Goal: Browse casually

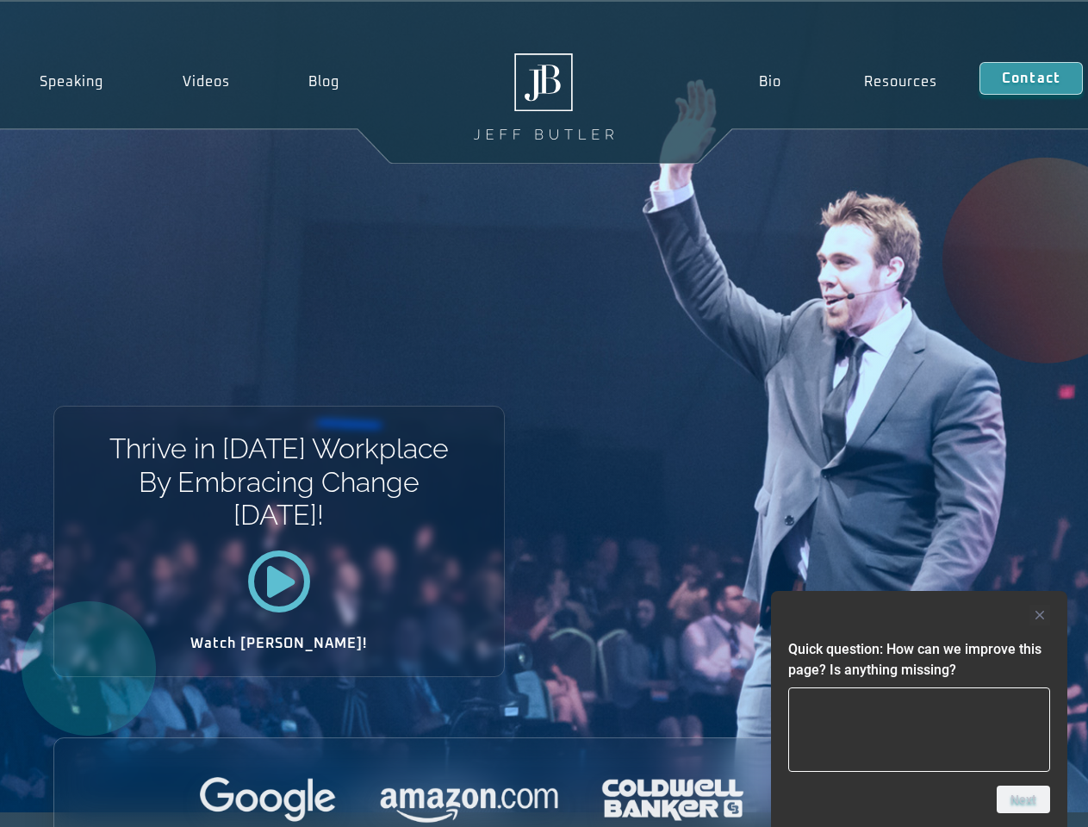
click at [543, 413] on div "Thrive in [DATE] Workplace By Embracing Change [DATE]! Watch [PERSON_NAME]!" at bounding box center [544, 407] width 1088 height 810
click at [919, 615] on div at bounding box center [919, 615] width 262 height 21
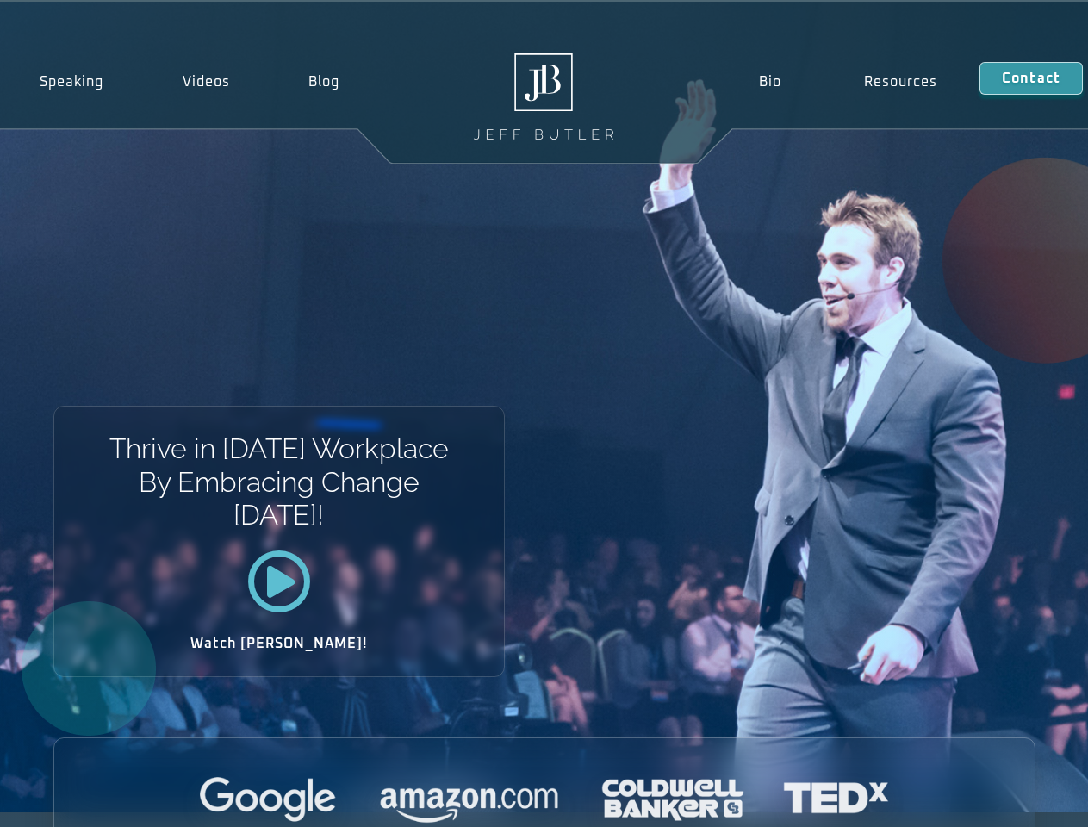
click at [1023, 799] on div at bounding box center [544, 800] width 980 height 47
